Goal: Task Accomplishment & Management: Manage account settings

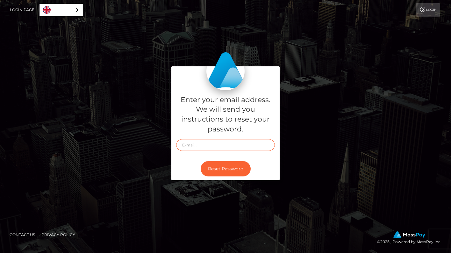
type input "[EMAIL_ADDRESS][DOMAIN_NAME]"
drag, startPoint x: 214, startPoint y: 177, endPoint x: 120, endPoint y: 156, distance: 96.7
click at [120, 156] on div "Enter your email address. We will send you instructions to reset your password.…" at bounding box center [225, 126] width 363 height 120
click at [110, 141] on div "Enter your email address. We will send you instructions to reset your password.…" at bounding box center [225, 126] width 363 height 120
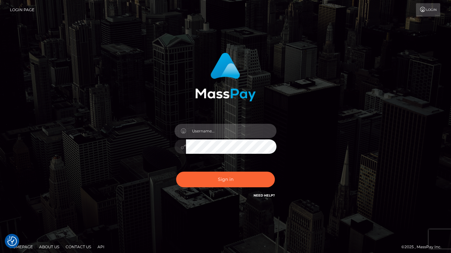
type input "samaramccabe99@gmail.com"
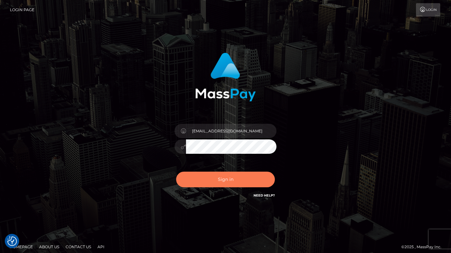
click at [208, 180] on button "Sign in" at bounding box center [225, 179] width 99 height 16
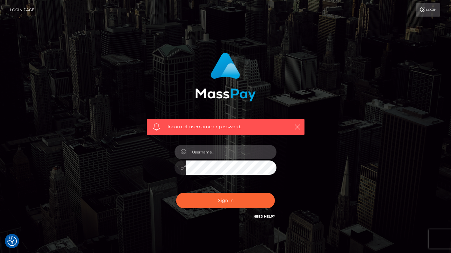
type input "samaramccabe99@gmail.com"
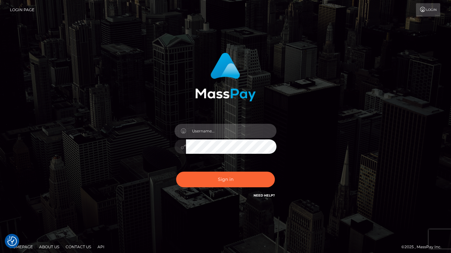
type input "[EMAIL_ADDRESS][DOMAIN_NAME]"
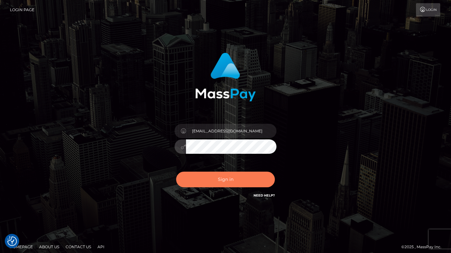
click at [220, 182] on button "Sign in" at bounding box center [225, 179] width 99 height 16
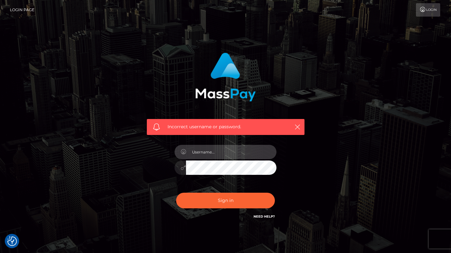
type input "[EMAIL_ADDRESS][DOMAIN_NAME]"
click at [226, 200] on button "Sign in" at bounding box center [225, 200] width 99 height 16
type input "c2FtYXJhbWNjYWJlOTlAZ21haWwuY29t"
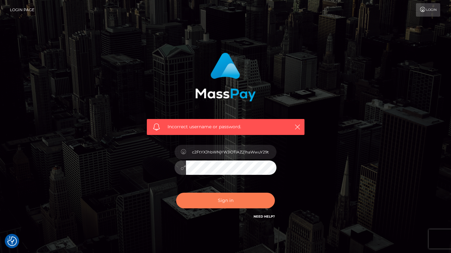
click at [205, 200] on button "Sign in" at bounding box center [225, 200] width 99 height 16
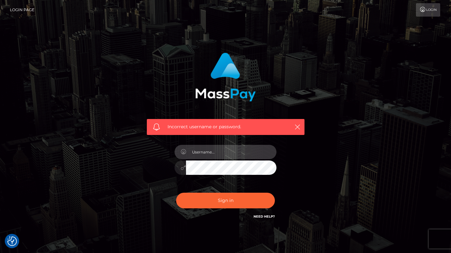
type input "[EMAIL_ADDRESS][DOMAIN_NAME]"
click at [226, 200] on button "Sign in" at bounding box center [225, 200] width 99 height 16
click at [258, 216] on link "Need Help?" at bounding box center [264, 216] width 21 height 4
type input "samaramccabe99@gmail.com"
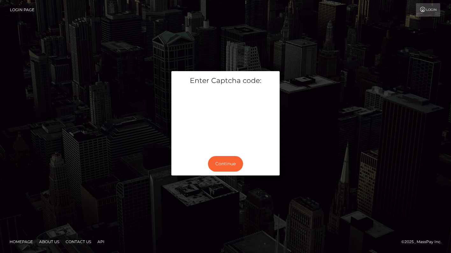
click at [234, 171] on button "Continue" at bounding box center [225, 164] width 35 height 16
click at [231, 162] on button "Continue" at bounding box center [225, 164] width 35 height 16
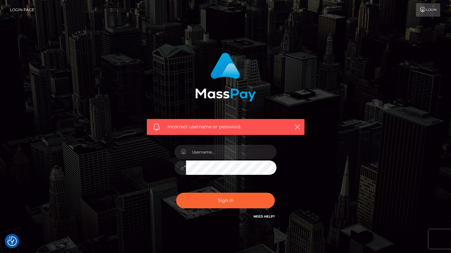
click at [179, 0] on nav "Login Page Login" at bounding box center [225, 10] width 451 height 20
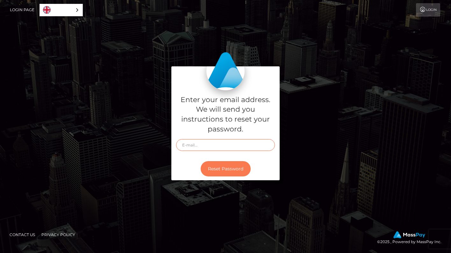
type input "[EMAIL_ADDRESS][DOMAIN_NAME]"
click at [223, 165] on button "Reset Password" at bounding box center [226, 169] width 50 height 16
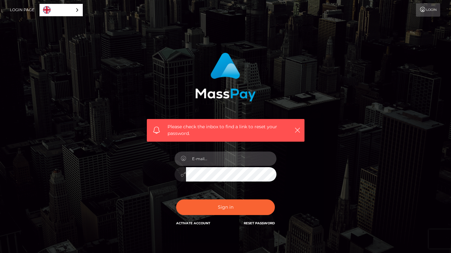
type input "[EMAIL_ADDRESS][DOMAIN_NAME]"
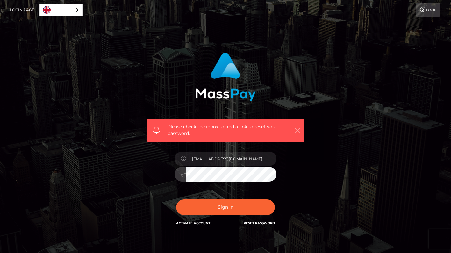
click at [226, 206] on button "Sign in" at bounding box center [225, 207] width 99 height 16
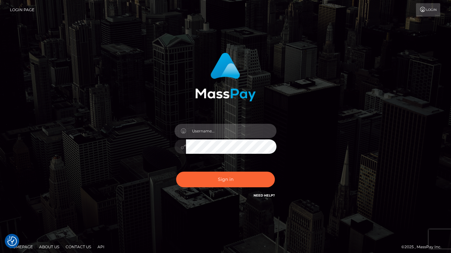
type input "[EMAIL_ADDRESS][DOMAIN_NAME]"
click at [226, 179] on button "Sign in" at bounding box center [225, 179] width 99 height 16
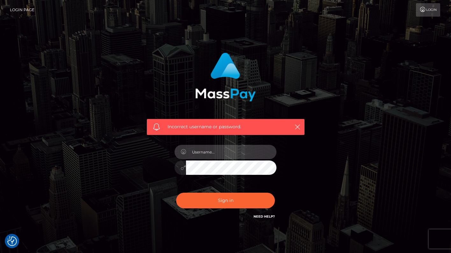
type input "samaramccabe99@gmail.com"
click at [226, 200] on button "Sign in" at bounding box center [225, 200] width 99 height 16
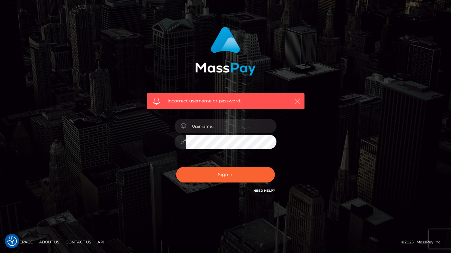
scroll to position [25, 0]
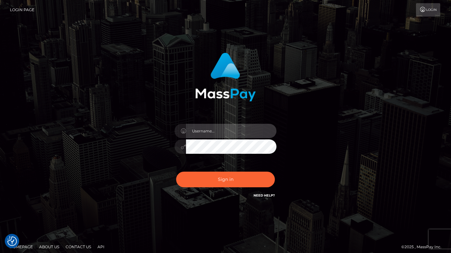
type input "[EMAIL_ADDRESS][DOMAIN_NAME]"
click at [226, 179] on button "Sign in" at bounding box center [225, 179] width 99 height 16
